Goal: Check status: Check status

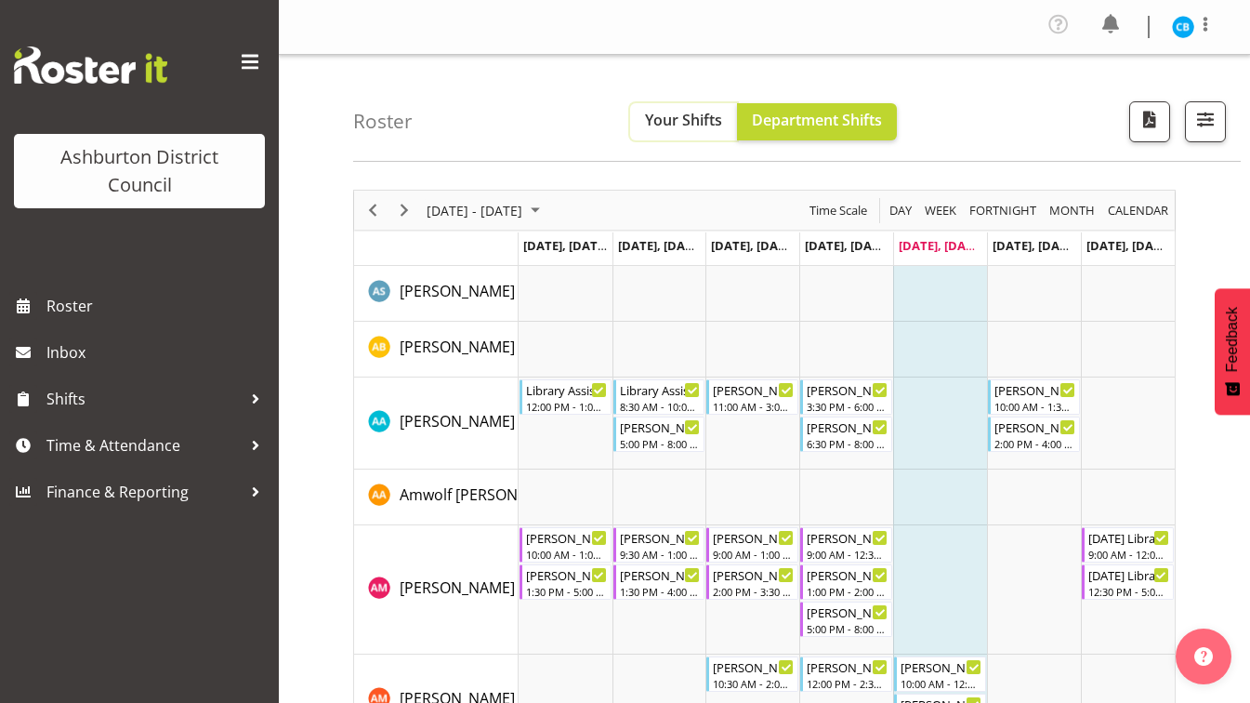
click at [683, 111] on span "Your Shifts" at bounding box center [683, 120] width 77 height 20
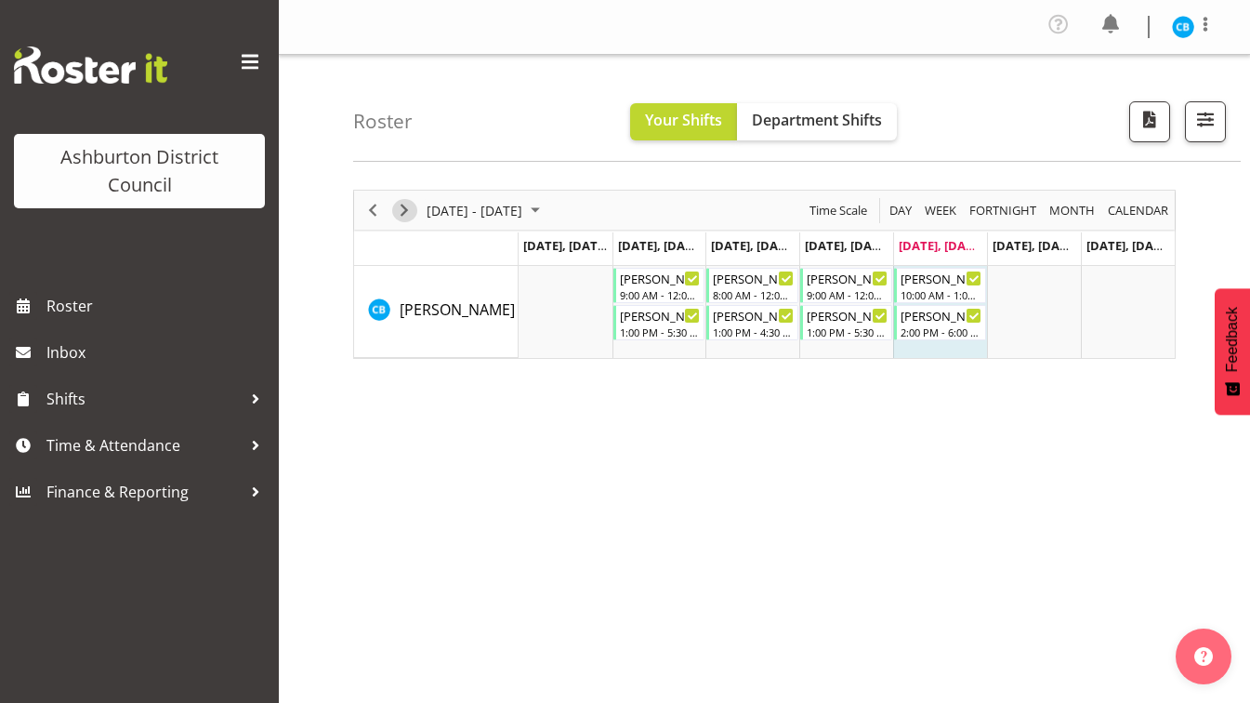
click at [404, 204] on span "Next" at bounding box center [404, 210] width 22 height 23
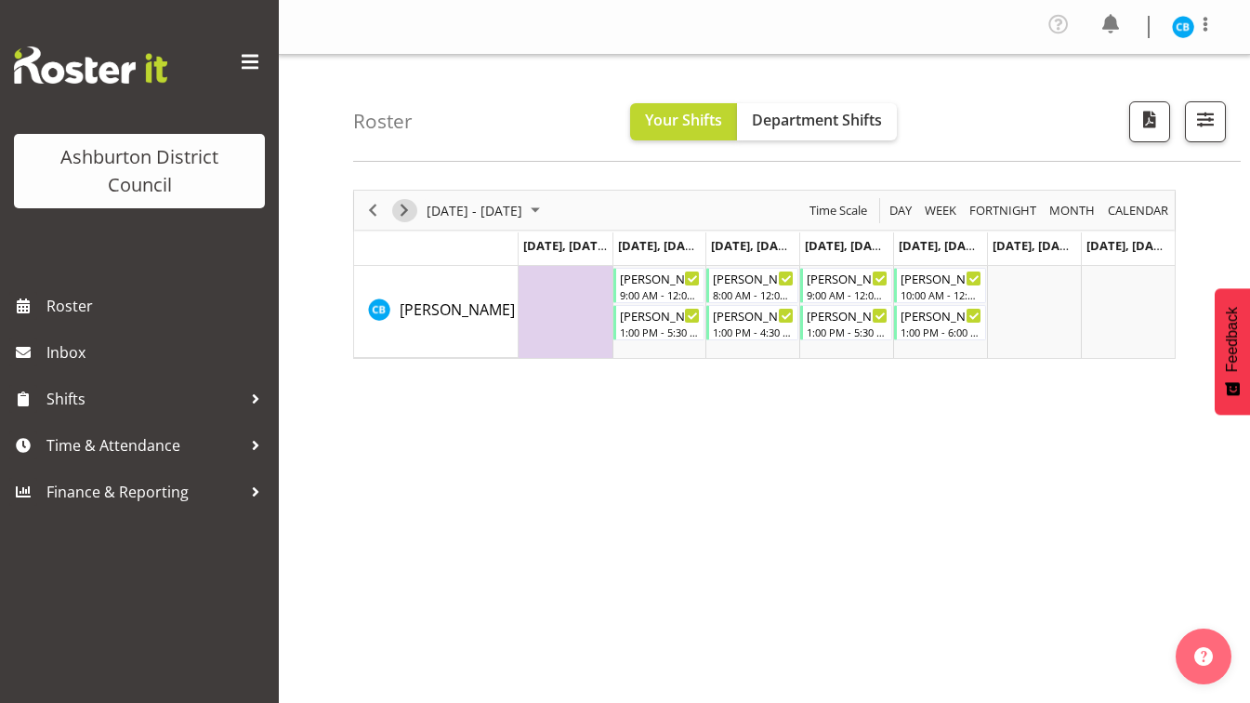
click at [404, 204] on span "Next" at bounding box center [404, 210] width 22 height 23
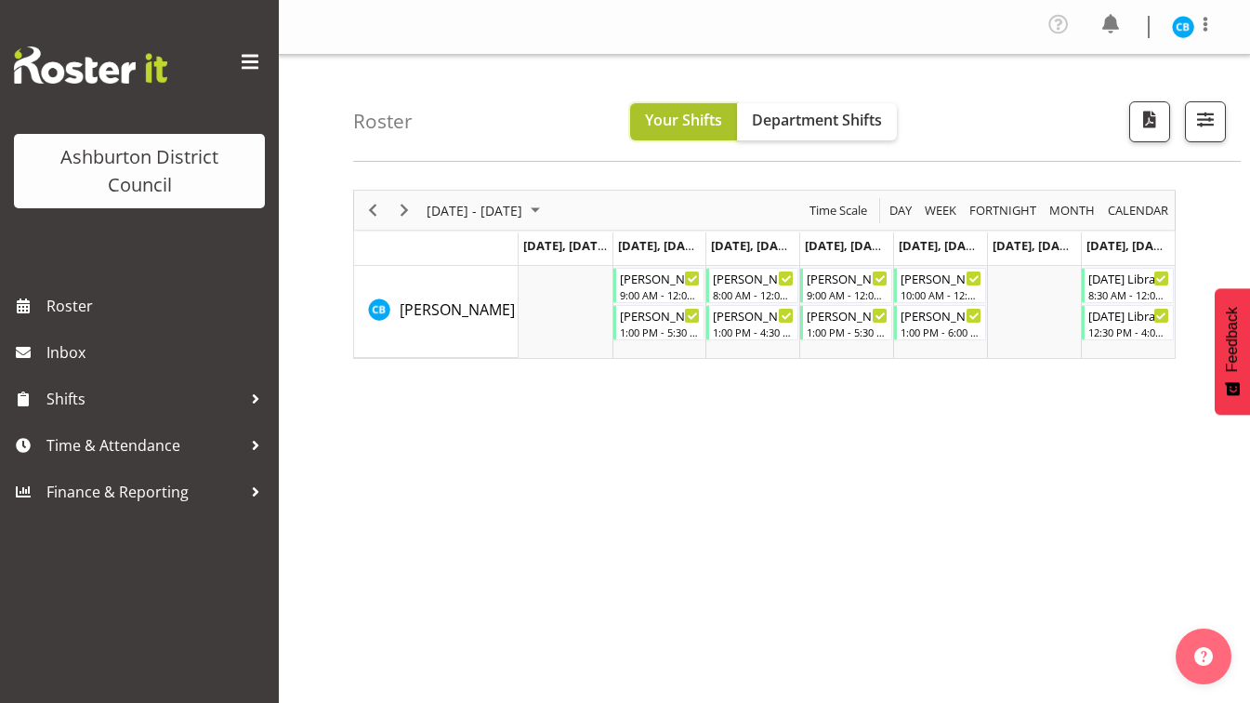
click at [697, 122] on span "Your Shifts" at bounding box center [683, 120] width 77 height 20
click at [697, 119] on span "Your Shifts" at bounding box center [683, 120] width 77 height 20
click at [403, 208] on span "Next" at bounding box center [404, 210] width 22 height 23
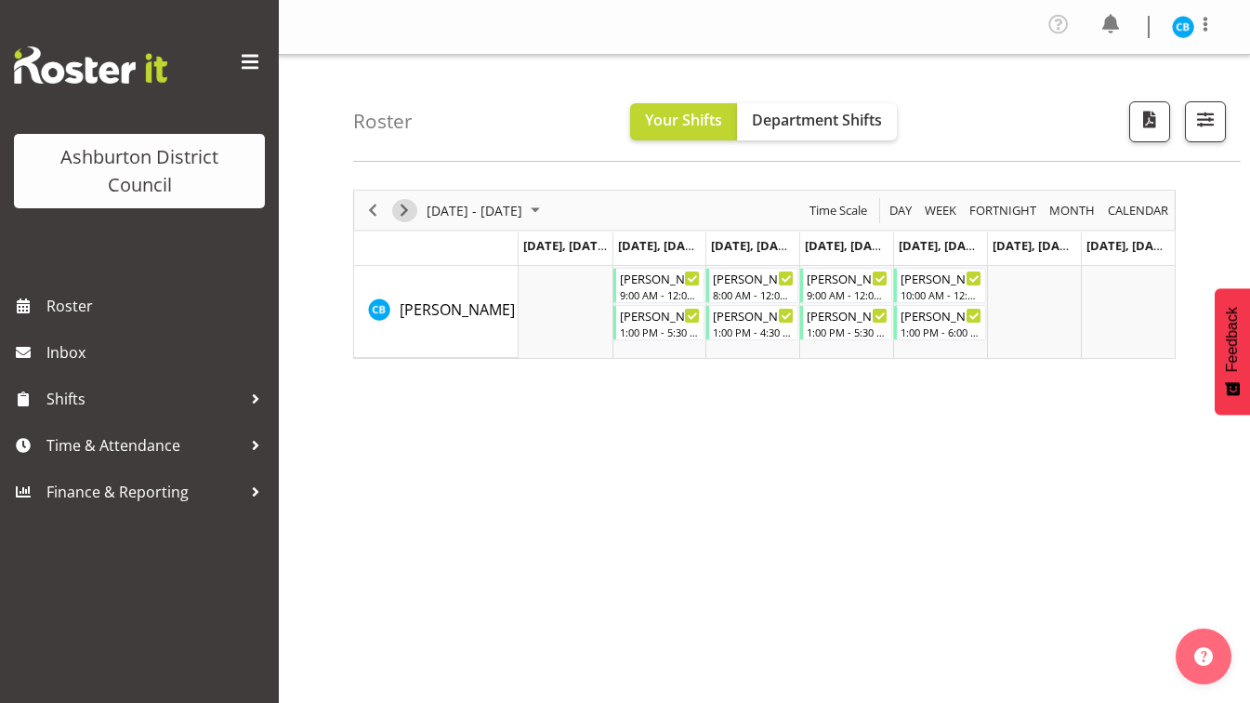
click at [403, 208] on span "Next" at bounding box center [404, 210] width 22 height 23
click at [406, 205] on span "Next" at bounding box center [404, 210] width 22 height 23
click at [806, 127] on span "Department Shifts" at bounding box center [817, 120] width 130 height 20
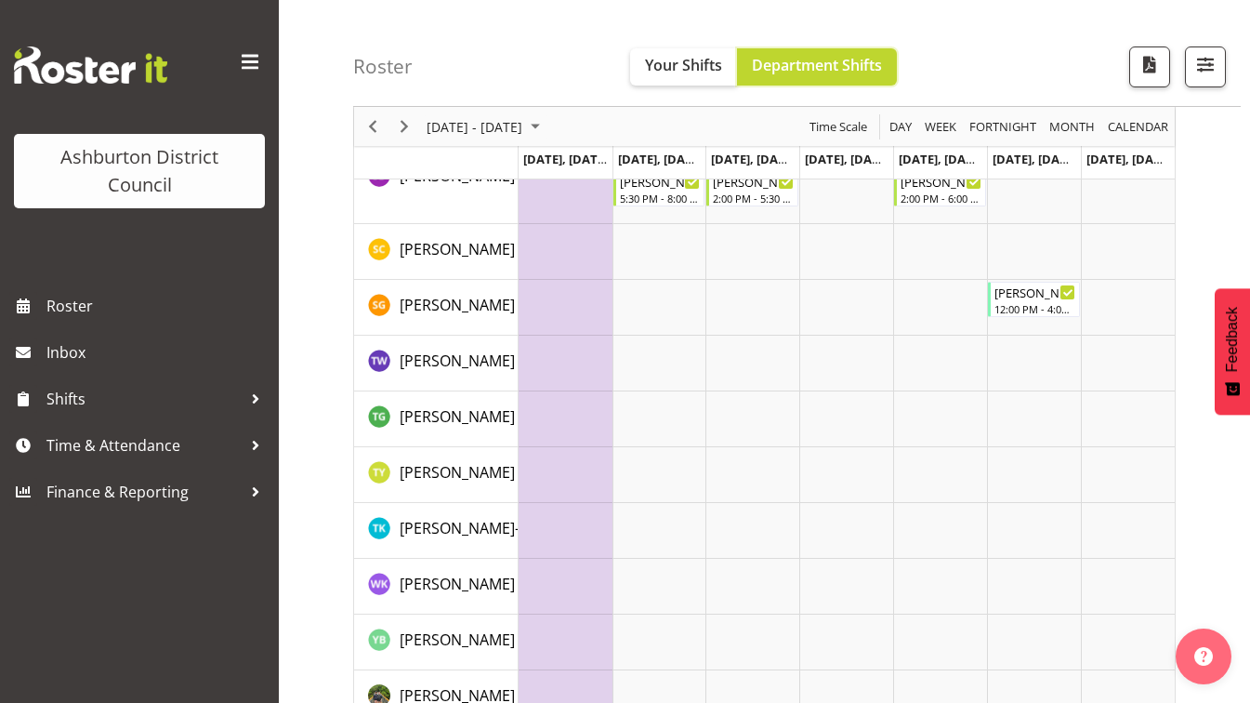
scroll to position [5178, 0]
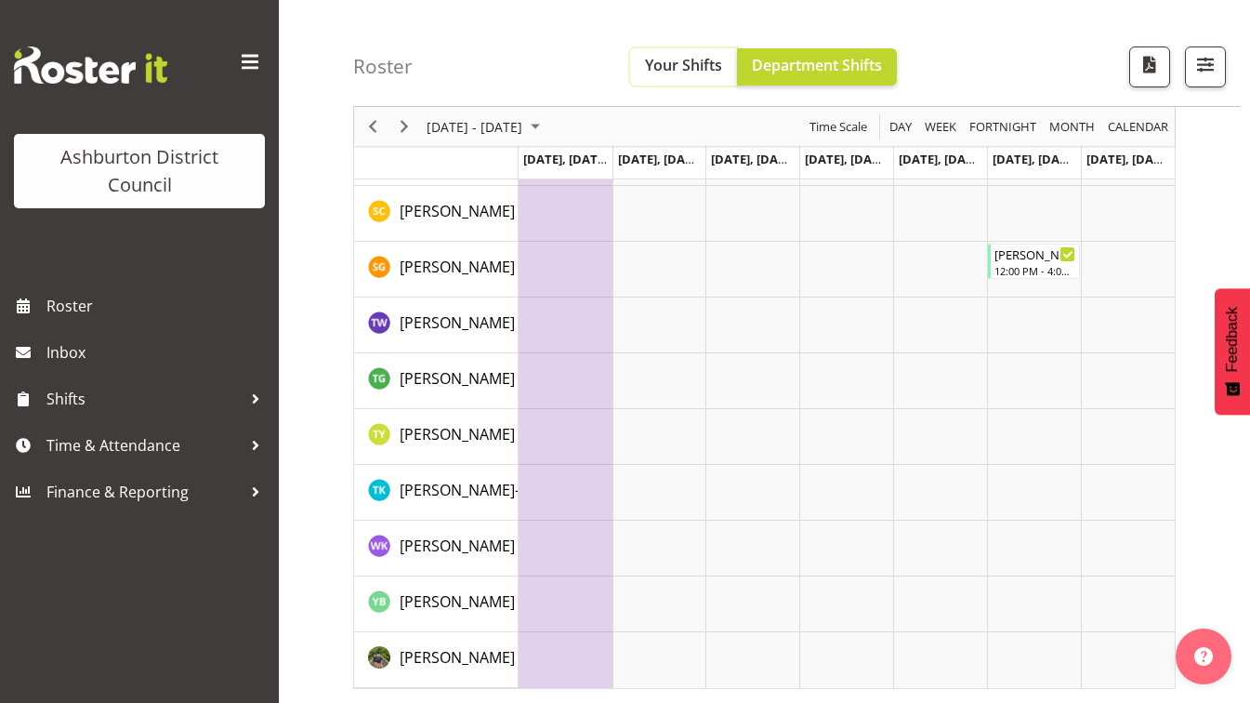
click at [693, 60] on span "Your Shifts" at bounding box center [683, 65] width 77 height 20
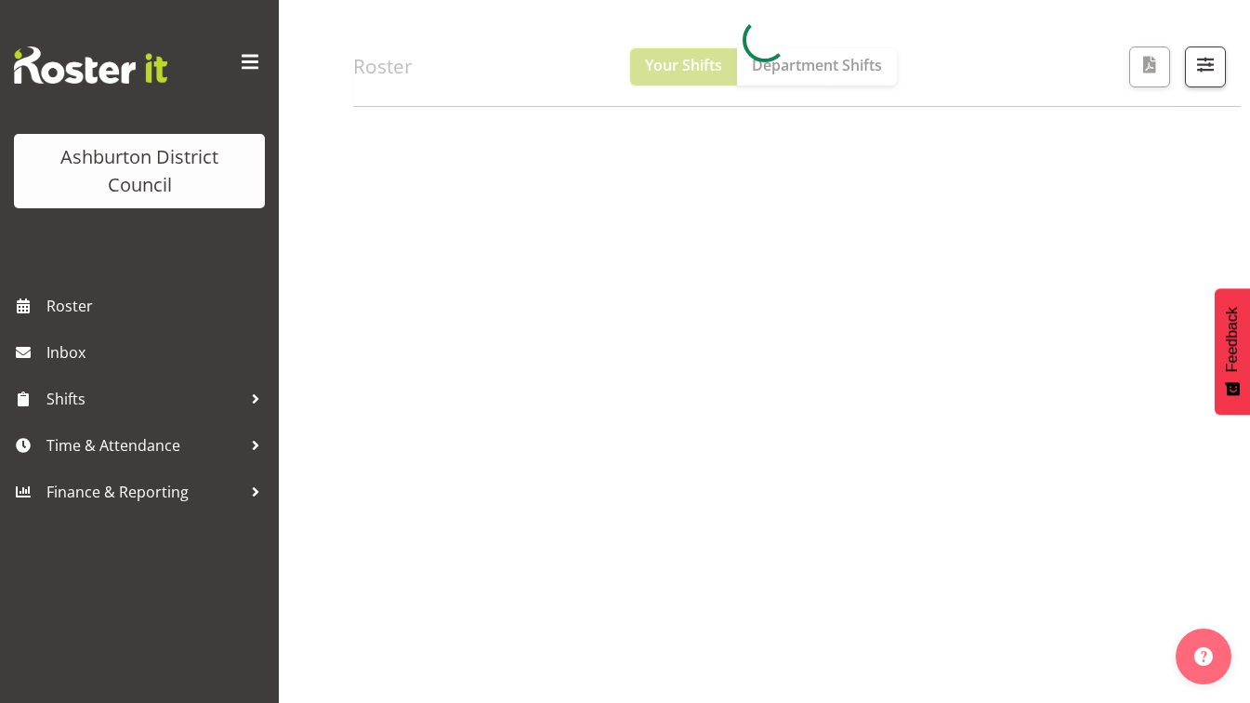
scroll to position [217, 0]
